Goal: Navigation & Orientation: Find specific page/section

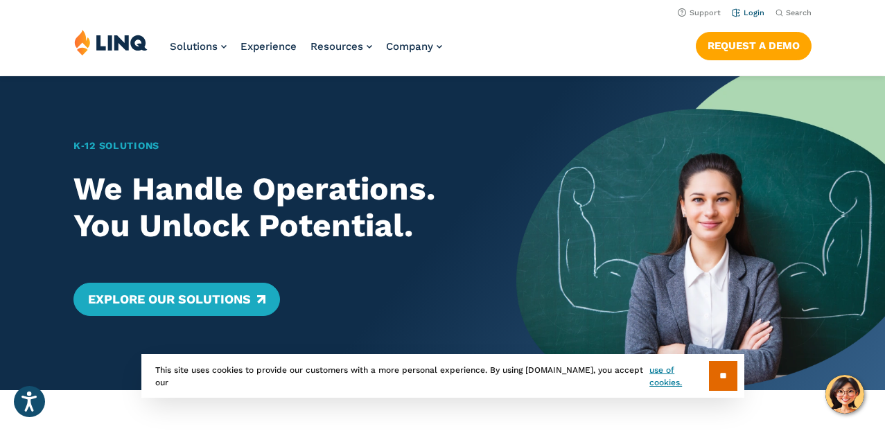
click at [751, 15] on link "Login" at bounding box center [748, 12] width 33 height 9
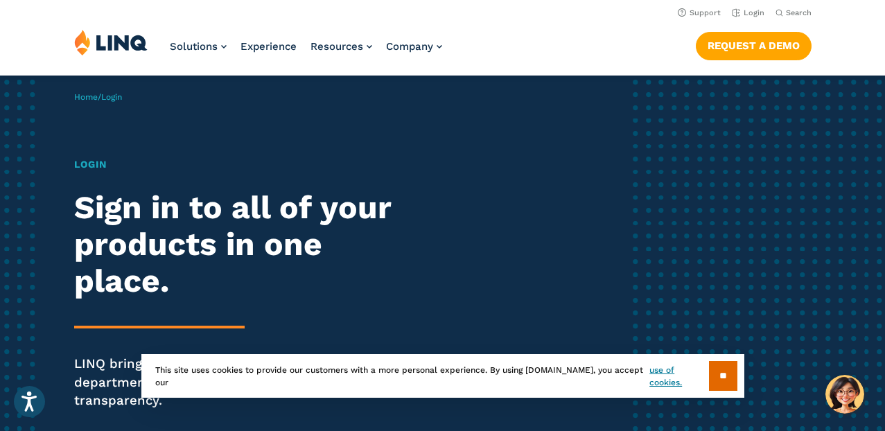
scroll to position [53, 0]
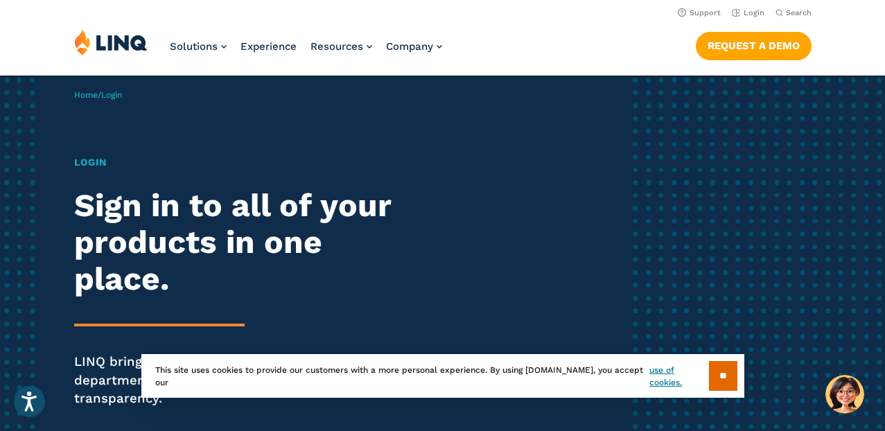
click at [91, 166] on h1 "Login" at bounding box center [244, 162] width 341 height 15
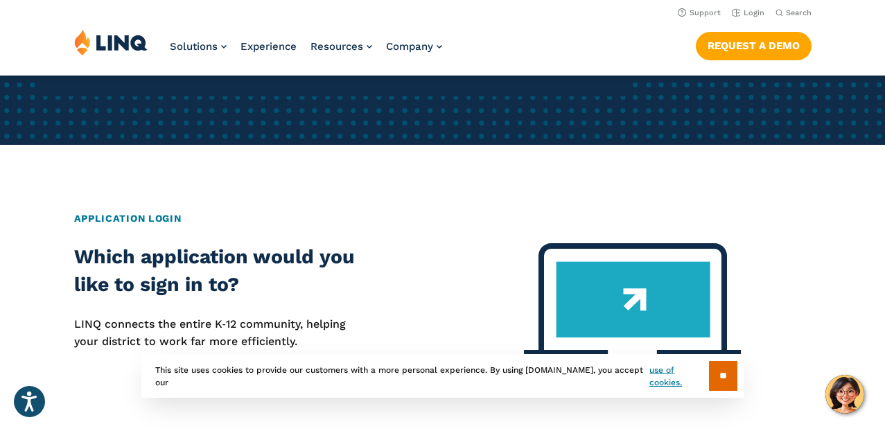
scroll to position [379, 0]
